Goal: Transaction & Acquisition: Purchase product/service

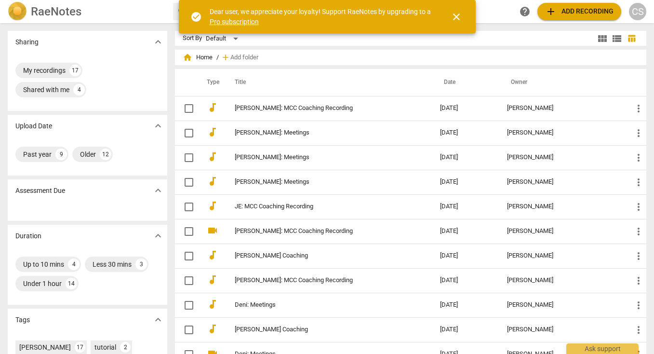
click at [456, 17] on span "close" at bounding box center [456, 17] width 12 height 12
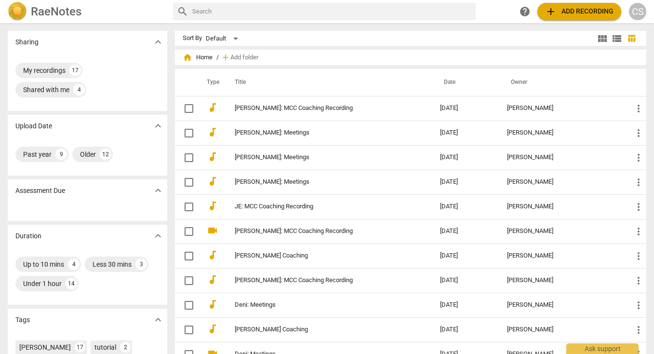
click at [551, 11] on span "add" at bounding box center [551, 12] width 12 height 12
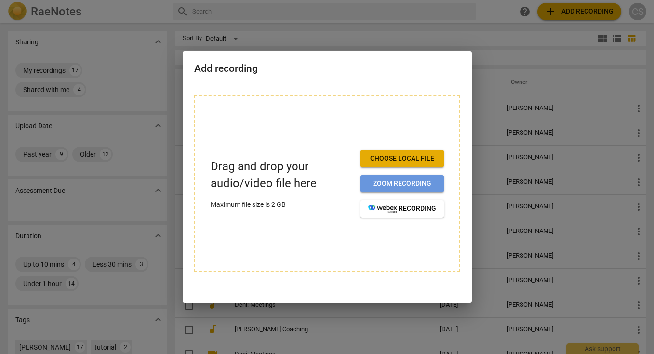
click at [394, 183] on span "Zoom recording" at bounding box center [402, 184] width 68 height 10
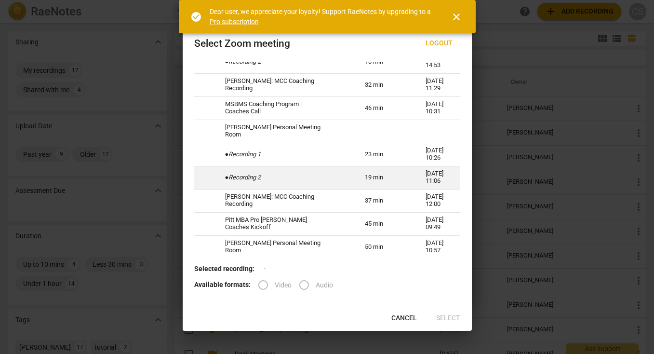
scroll to position [85, 0]
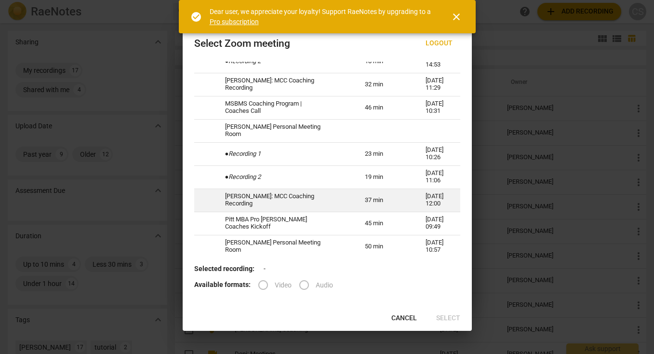
click at [274, 206] on td "[PERSON_NAME]: MCC Coaching Recording" at bounding box center [283, 199] width 140 height 23
radio input "true"
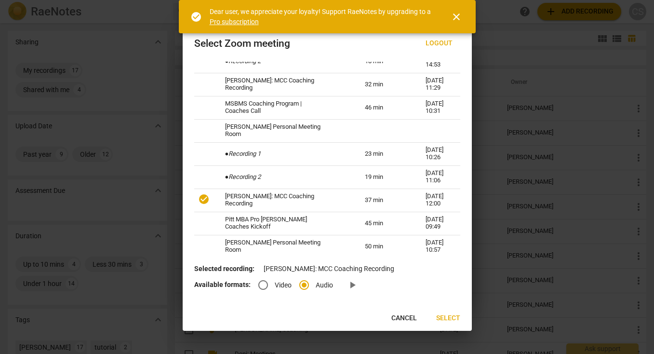
click at [445, 316] on span "Select" at bounding box center [448, 318] width 24 height 10
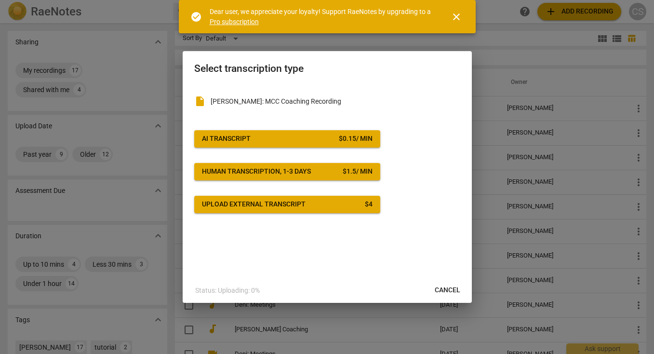
click at [257, 136] on span "AI Transcript $ 0.15 / min" at bounding box center [287, 139] width 170 height 10
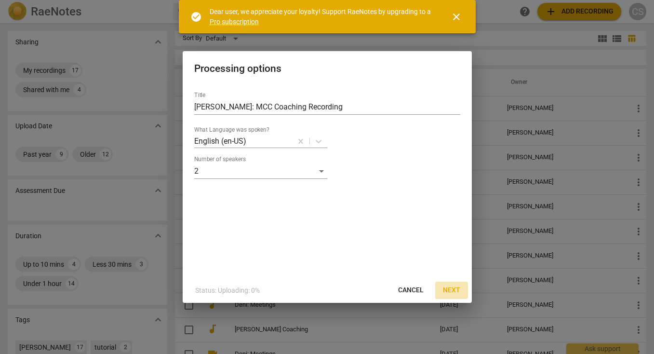
click at [449, 290] on span "Next" at bounding box center [451, 290] width 17 height 10
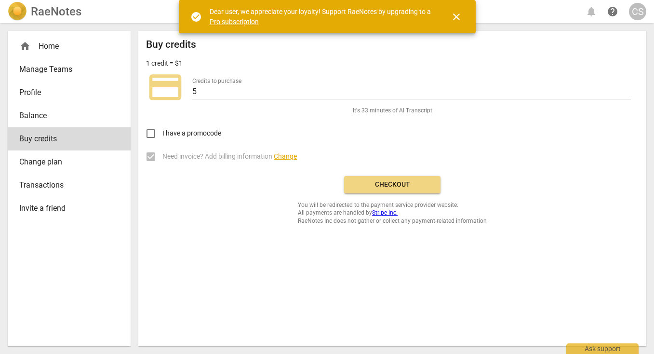
click at [394, 183] on span "Checkout" at bounding box center [392, 185] width 81 height 10
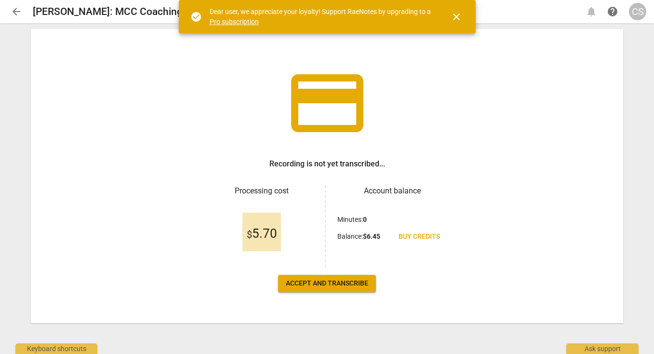
scroll to position [26, 0]
click at [319, 287] on span "Accept and transcribe" at bounding box center [327, 283] width 82 height 10
